Goal: Task Accomplishment & Management: Manage account settings

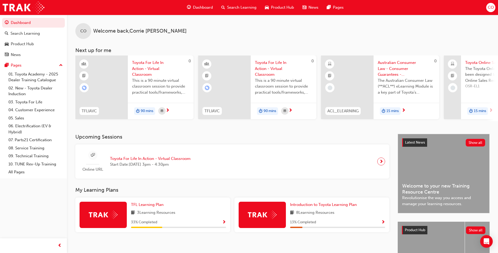
drag, startPoint x: 491, startPoint y: 10, endPoint x: 491, endPoint y: 5, distance: 5.0
click at [491, 5] on span "CO" at bounding box center [491, 7] width 6 height 6
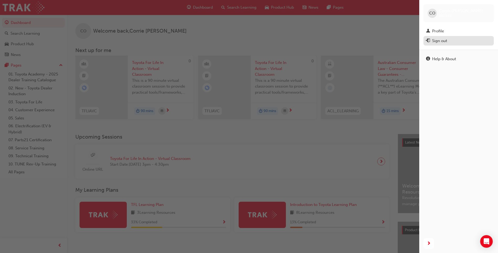
click at [445, 40] on div "Sign out" at bounding box center [439, 41] width 15 height 6
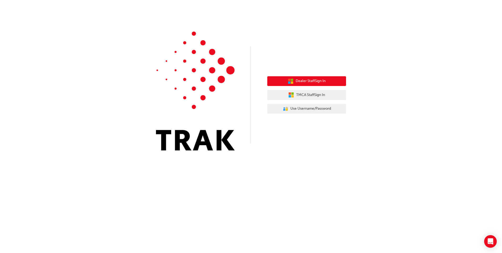
click at [308, 82] on span "Dealer Staff Sign In" at bounding box center [311, 81] width 30 height 6
